Goal: Transaction & Acquisition: Download file/media

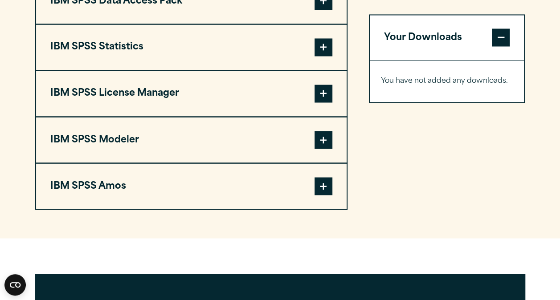
scroll to position [732, 0]
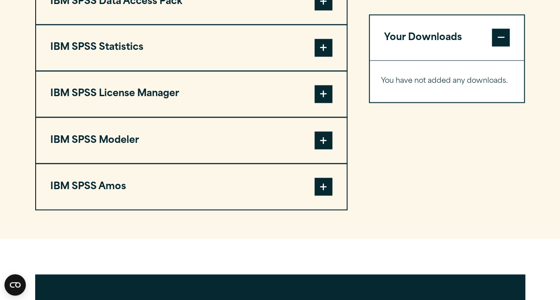
click at [332, 57] on span at bounding box center [323, 48] width 18 height 18
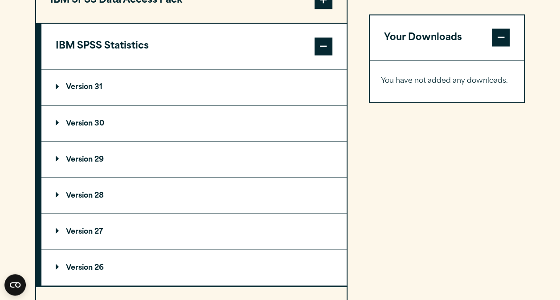
scroll to position [733, 0]
click at [90, 102] on summary "Version 31" at bounding box center [193, 88] width 305 height 36
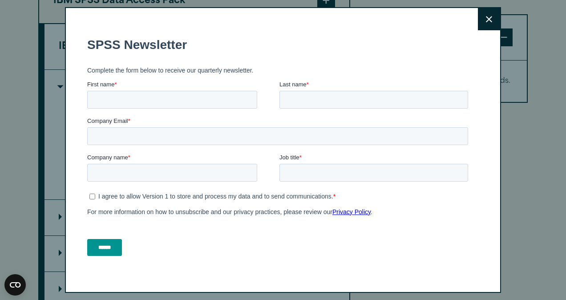
click at [484, 16] on button "Close" at bounding box center [489, 19] width 22 height 22
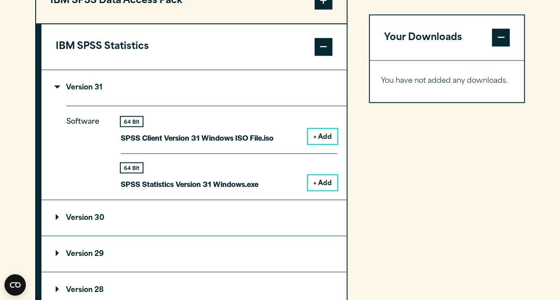
click at [318, 190] on button "+ Add" at bounding box center [322, 182] width 29 height 15
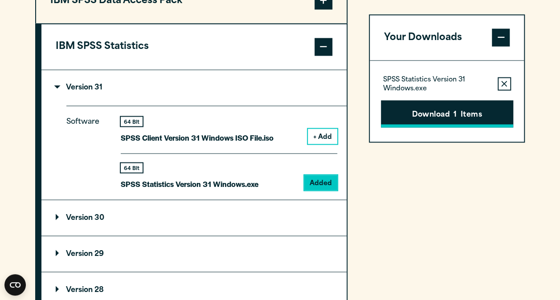
click at [430, 110] on button "Download 1 Items" at bounding box center [447, 114] width 132 height 28
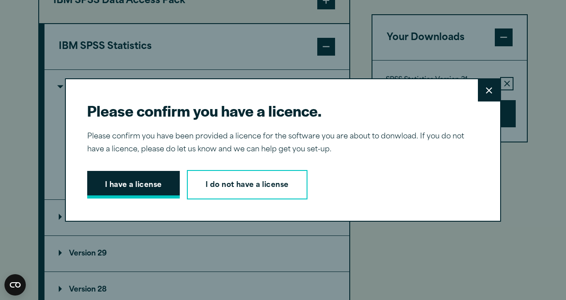
click at [170, 187] on button "I have a license" at bounding box center [133, 185] width 93 height 28
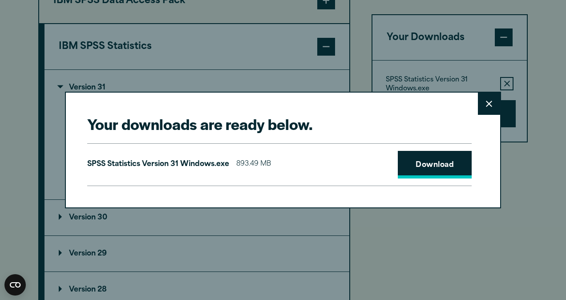
click at [423, 160] on link "Download" at bounding box center [435, 165] width 74 height 28
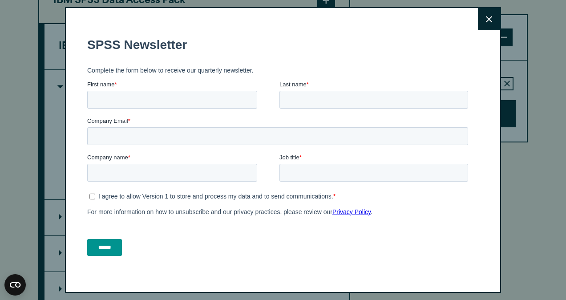
click at [486, 20] on icon at bounding box center [489, 19] width 6 height 6
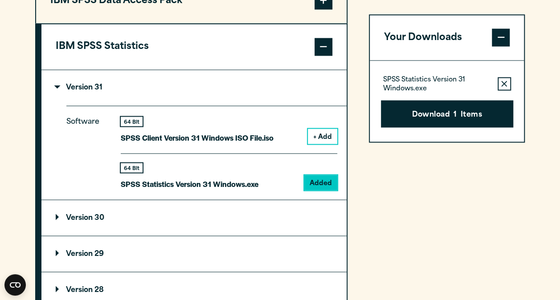
click at [202, 232] on summary "Version 30" at bounding box center [193, 218] width 305 height 36
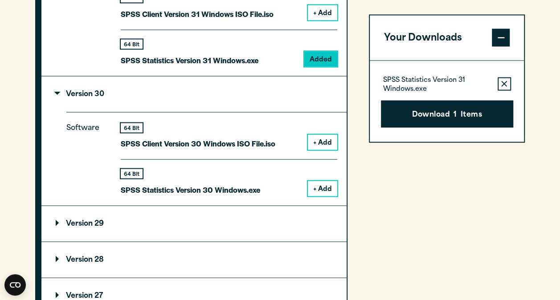
scroll to position [859, 0]
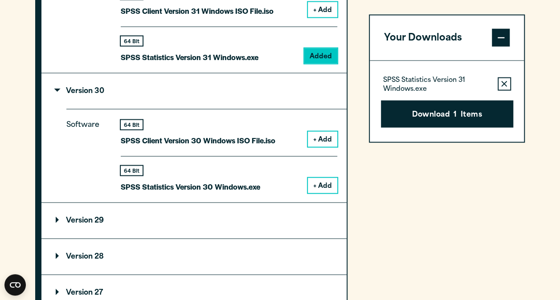
click at [323, 193] on button "+ Add" at bounding box center [322, 185] width 29 height 15
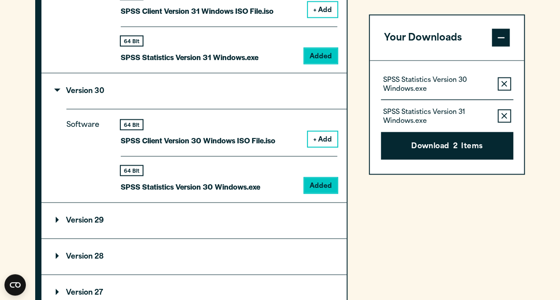
click at [503, 114] on icon "button" at bounding box center [504, 116] width 6 height 6
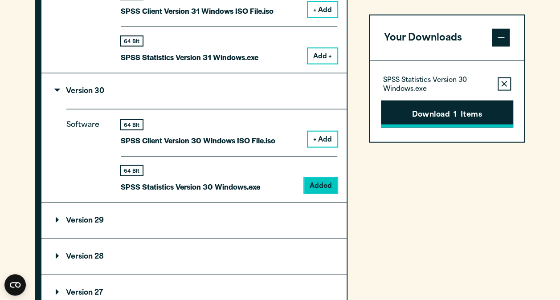
click at [465, 109] on button "Download 1 Items" at bounding box center [447, 114] width 132 height 28
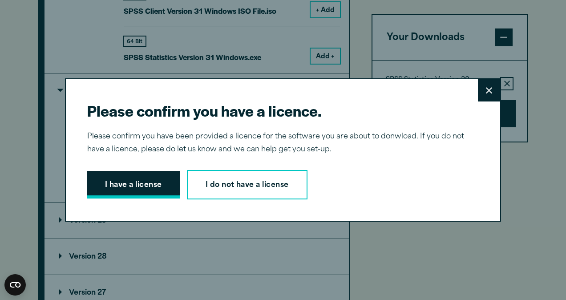
click at [155, 183] on button "I have a license" at bounding box center [133, 185] width 93 height 28
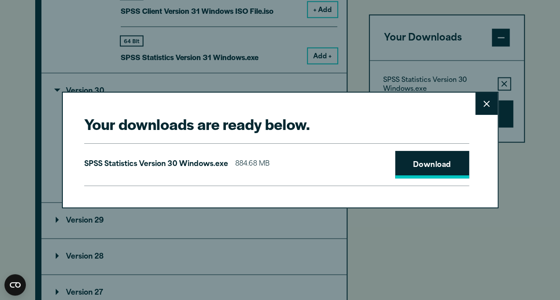
click at [437, 174] on link "Download" at bounding box center [432, 165] width 74 height 28
